Goal: Task Accomplishment & Management: Use online tool/utility

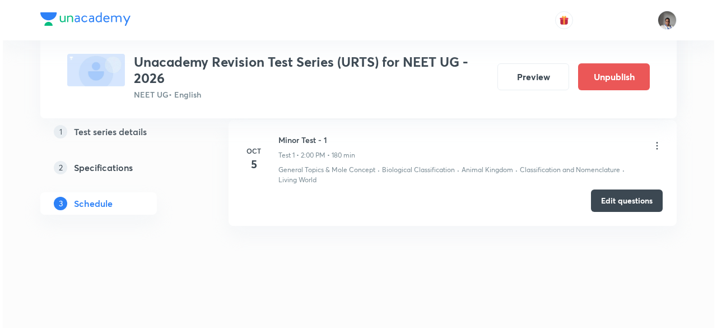
scroll to position [843, 0]
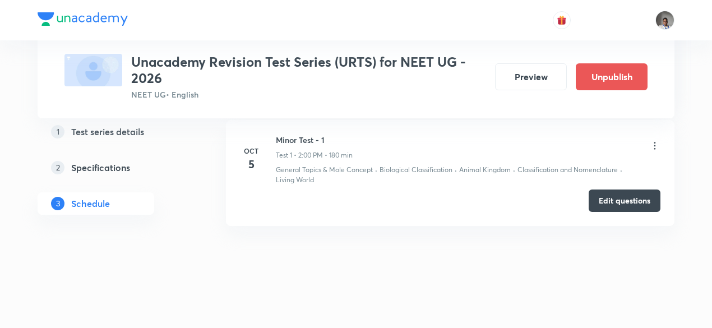
click at [656, 146] on icon at bounding box center [654, 145] width 11 height 11
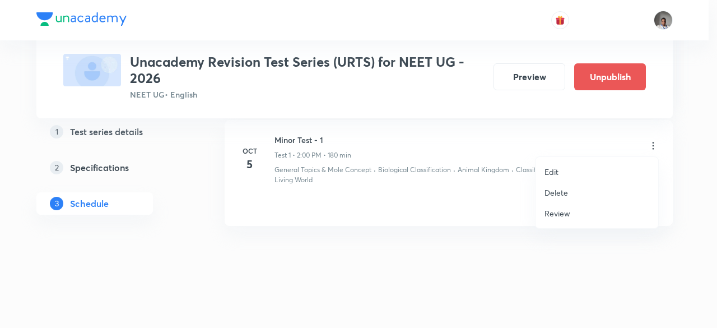
click at [558, 168] on p "Edit" at bounding box center [552, 172] width 14 height 12
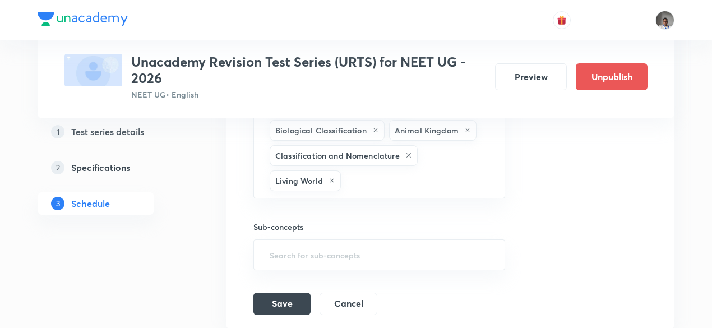
scroll to position [691, 0]
click at [447, 163] on div "General Topics & Mole Concept Biological Classification Animal Kingdom Classifi…" at bounding box center [379, 144] width 252 height 111
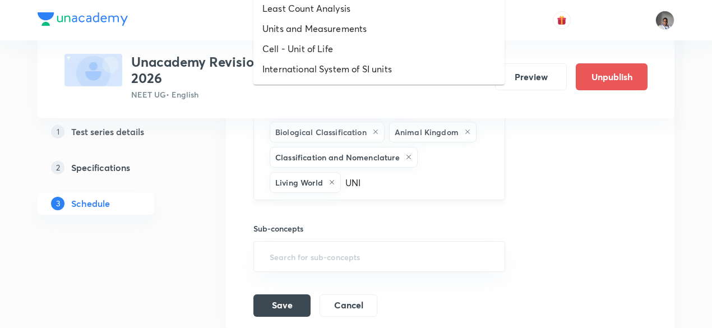
type input "UNIT"
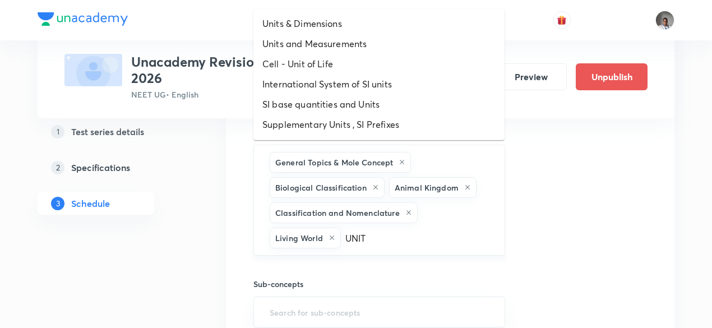
scroll to position [635, 0]
click at [374, 46] on li "Units and Measurements" at bounding box center [378, 44] width 251 height 20
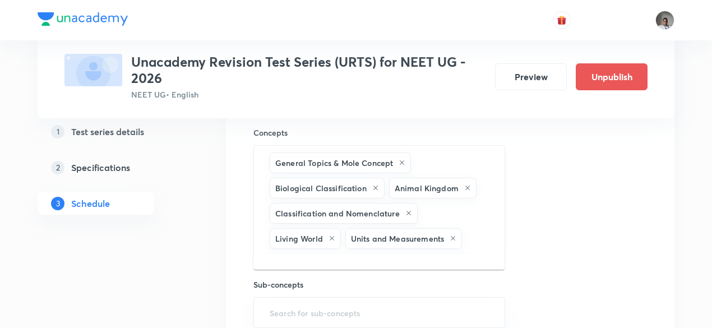
click at [485, 237] on input "text" at bounding box center [477, 238] width 26 height 21
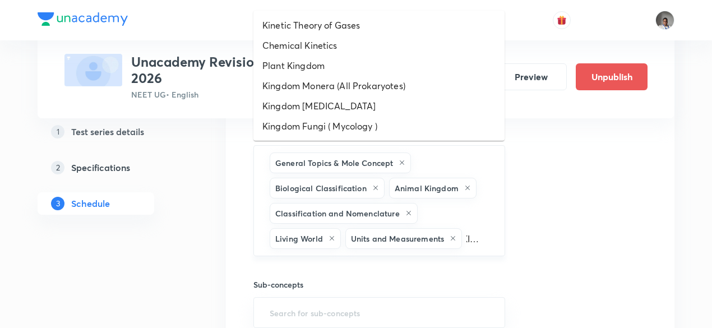
scroll to position [0, 11]
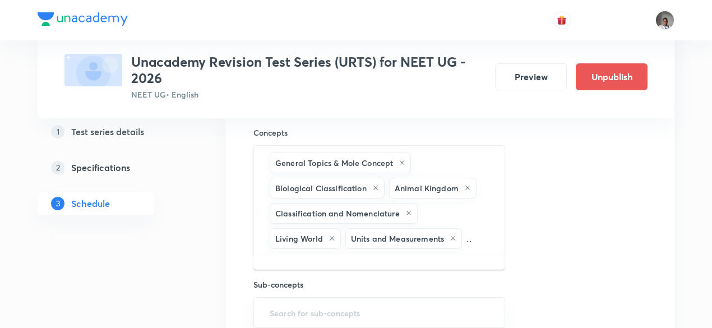
click at [485, 237] on input "KINEMA" at bounding box center [477, 238] width 26 height 21
type input "K"
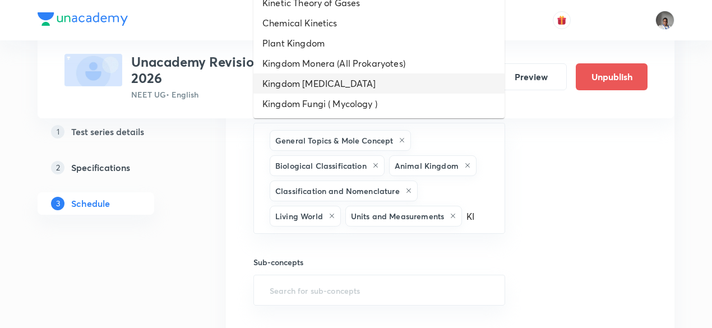
scroll to position [794, 0]
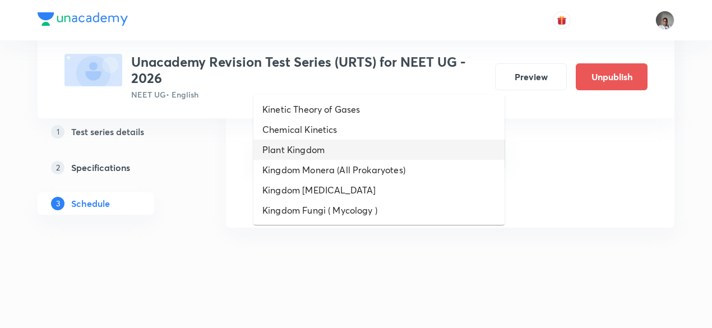
type input "KI"
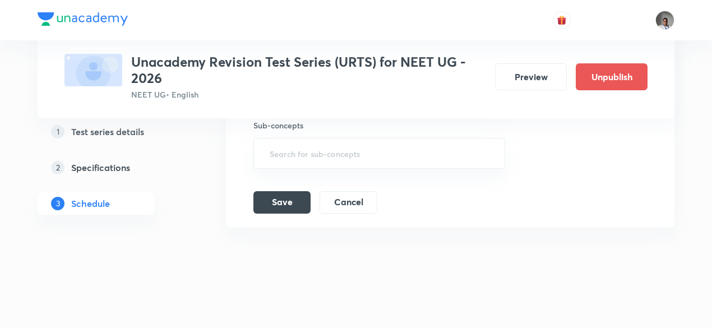
click at [293, 193] on button "Save" at bounding box center [281, 201] width 57 height 22
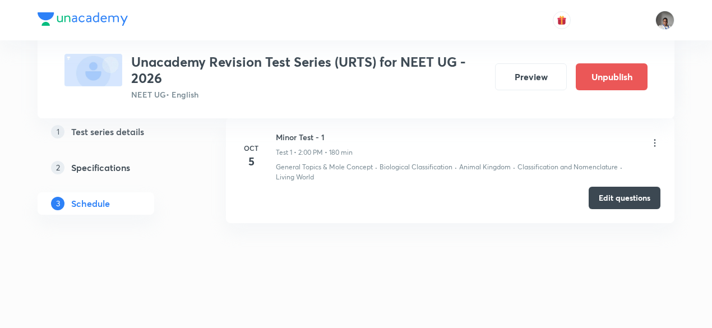
scroll to position [188, 0]
click at [124, 163] on h5 "Specifications" at bounding box center [100, 167] width 59 height 13
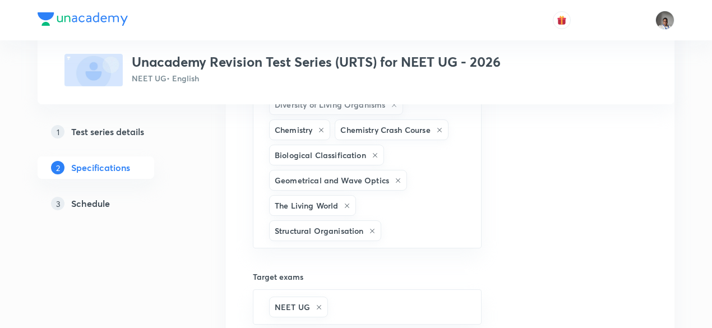
scroll to position [742, 0]
click at [401, 220] on input "text" at bounding box center [425, 230] width 84 height 21
type input "MECH"
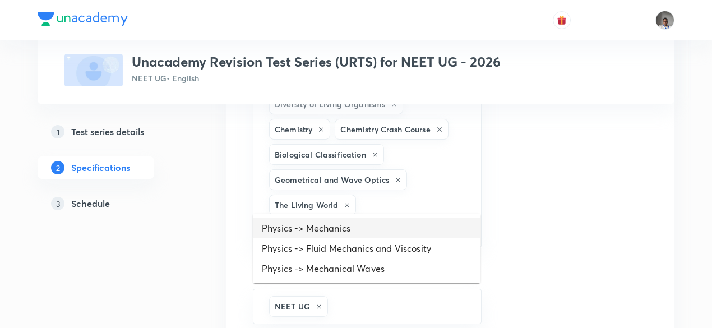
click at [345, 231] on li "Physics -> Mechanics" at bounding box center [367, 228] width 228 height 20
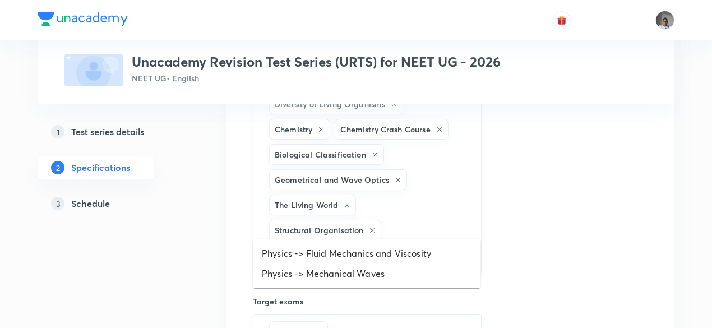
click at [425, 245] on input "text" at bounding box center [421, 255] width 94 height 21
click at [411, 258] on li "Physics -> Fluid Mechanics and Viscosity" at bounding box center [367, 253] width 228 height 20
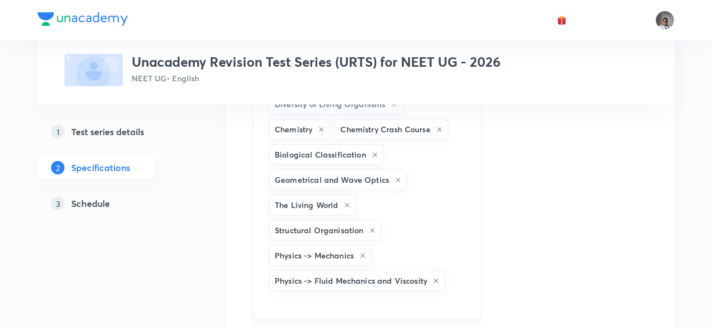
click at [404, 293] on input "text" at bounding box center [367, 303] width 201 height 21
click at [402, 294] on li "Physics -> Mechanical Waves" at bounding box center [367, 299] width 228 height 20
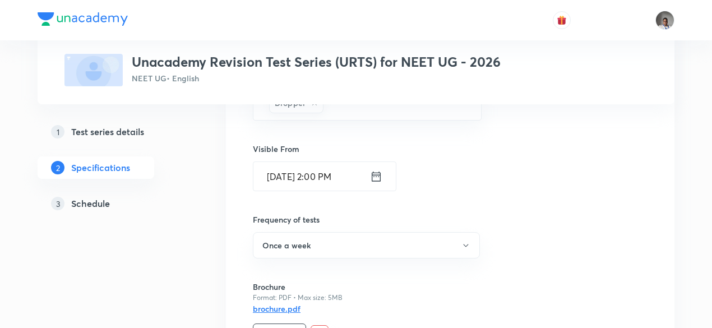
scroll to position [1246, 0]
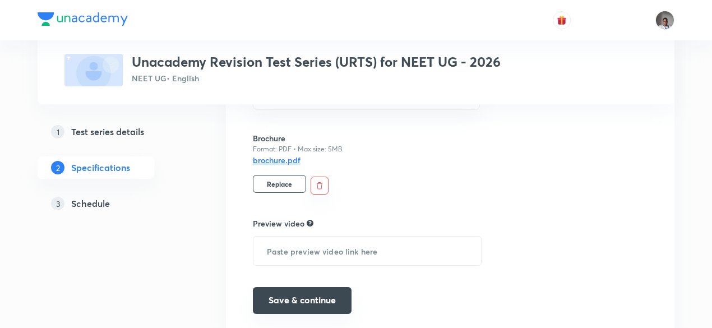
click at [330, 287] on button "Save & continue" at bounding box center [302, 300] width 99 height 27
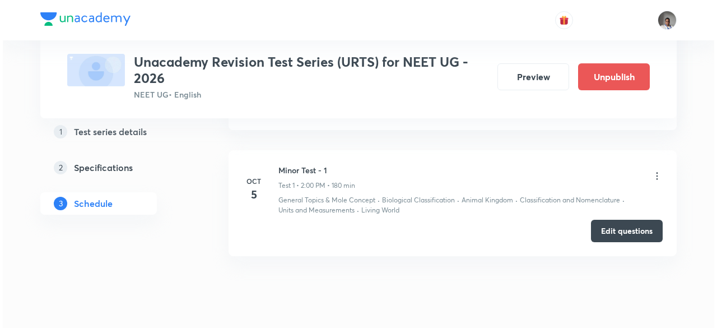
scroll to position [844, 0]
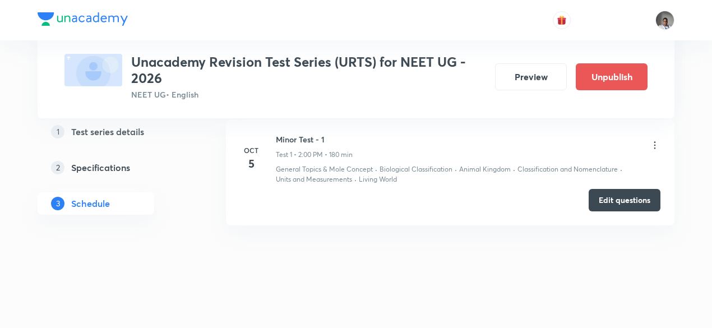
click at [660, 147] on li "[DATE] [MEDICAL_DATA] - 1 Test 1 • 2:00 PM • 180 min General Topics & Mole Conc…" at bounding box center [450, 172] width 448 height 107
click at [656, 143] on icon at bounding box center [654, 145] width 11 height 11
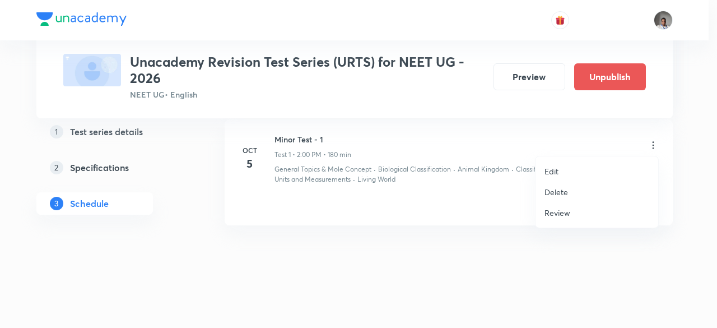
click at [558, 173] on p "Edit" at bounding box center [552, 171] width 14 height 12
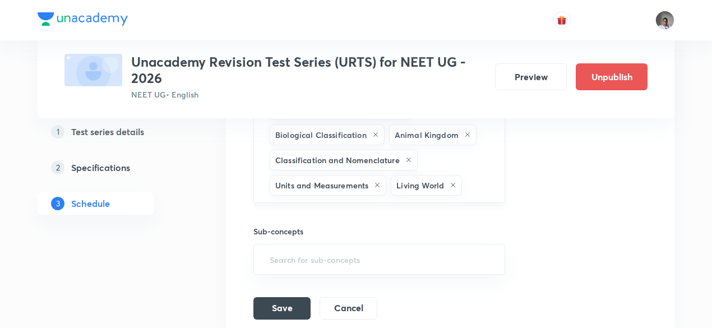
scroll to position [688, 0]
click at [462, 174] on div "General Topics & Mole Concept Biological Classification Animal Kingdom Classifi…" at bounding box center [379, 147] width 252 height 111
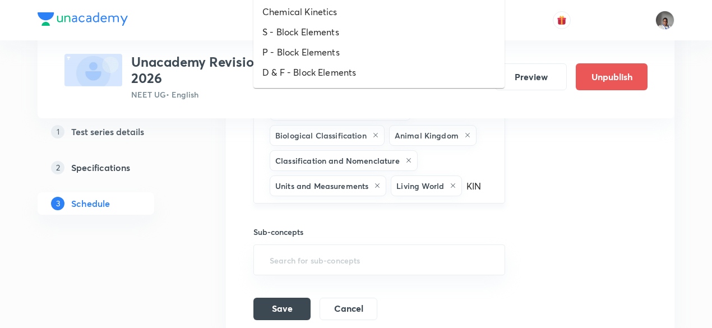
type input "KINE"
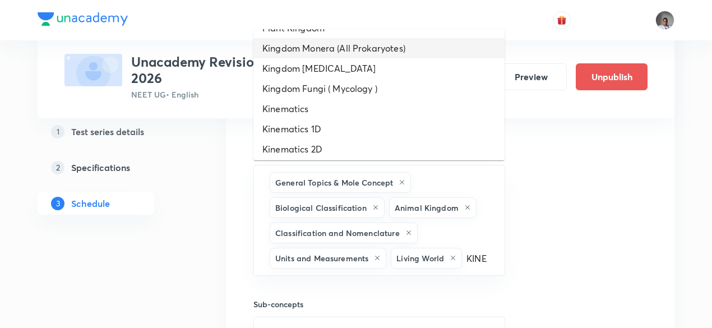
scroll to position [59, 0]
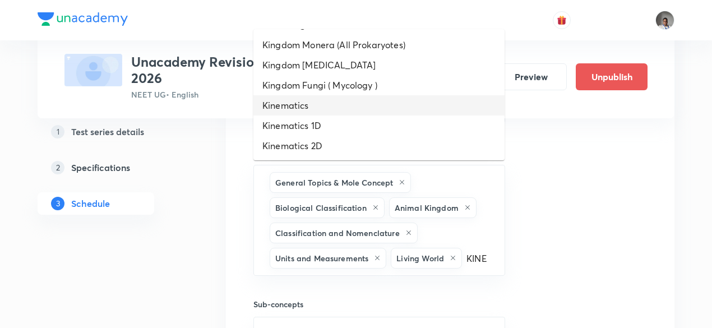
click at [405, 103] on li "Kinematics" at bounding box center [378, 105] width 251 height 20
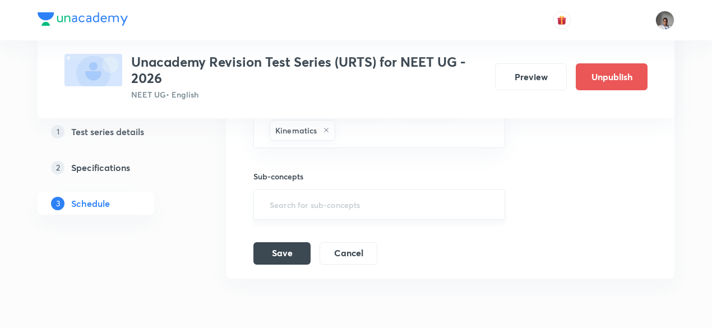
scroll to position [771, 0]
click at [283, 238] on button "Save" at bounding box center [281, 249] width 57 height 22
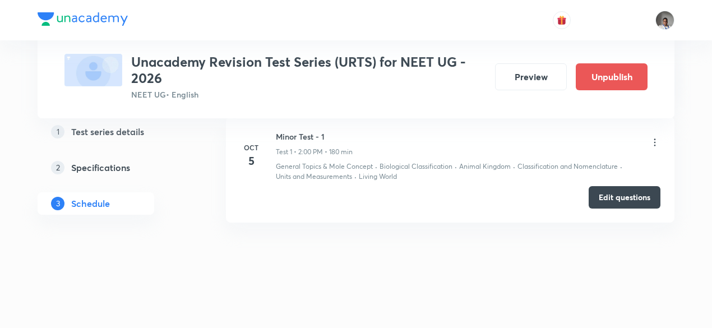
scroll to position [188, 0]
click at [656, 139] on icon at bounding box center [654, 142] width 11 height 11
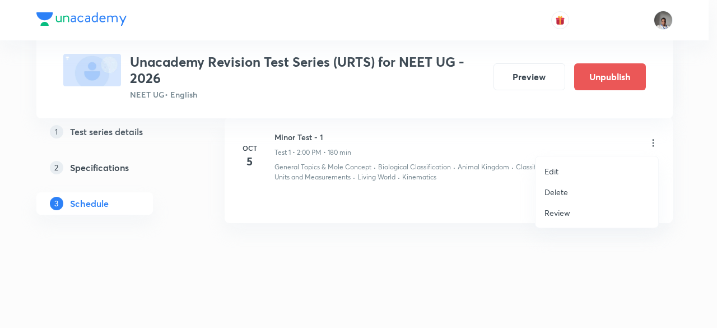
click at [423, 166] on div at bounding box center [358, 164] width 717 height 328
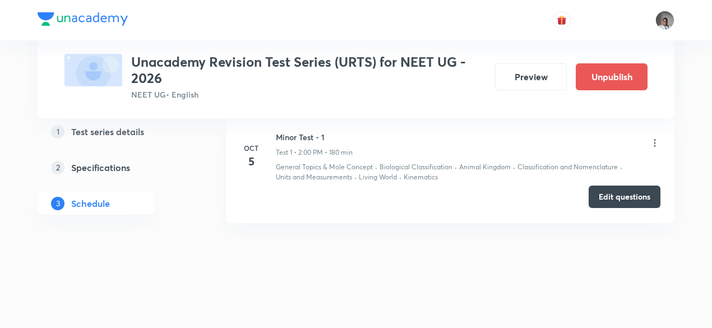
click at [638, 197] on button "Edit questions" at bounding box center [625, 197] width 72 height 22
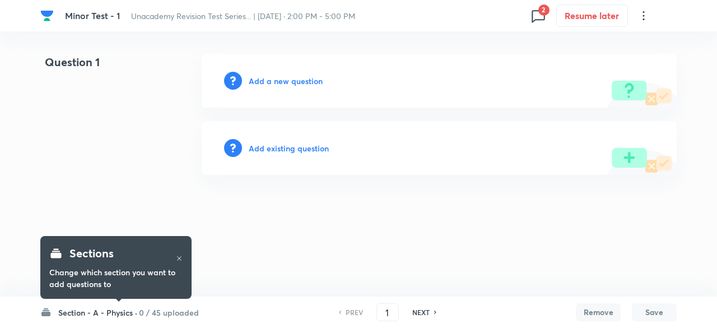
click at [141, 311] on h6 "0 / 45 uploaded" at bounding box center [169, 313] width 60 height 12
